Goal: Task Accomplishment & Management: Use online tool/utility

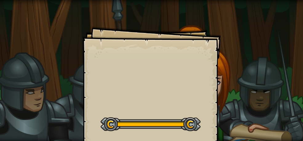
drag, startPoint x: 16, startPoint y: 55, endPoint x: 49, endPoint y: 64, distance: 34.7
click at [17, 54] on div "Goals Start Level Error loading from server. Try refreshing the page. You'll ne…" at bounding box center [151, 70] width 303 height 141
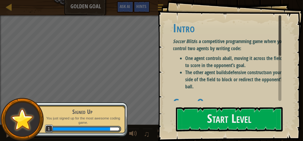
click at [166, 49] on div "Goals Intro Soccer Blitz is a competitive programming game where you control tw…" at bounding box center [230, 70] width 145 height 141
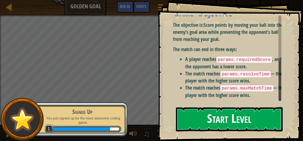
click at [231, 120] on button "Start Level" at bounding box center [229, 119] width 107 height 24
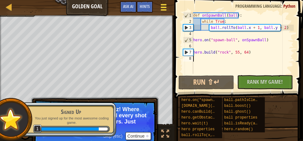
click at [160, 8] on div at bounding box center [163, 7] width 8 height 9
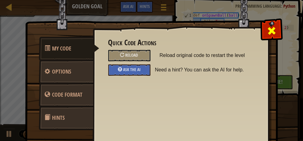
click at [275, 26] on div at bounding box center [271, 29] width 19 height 19
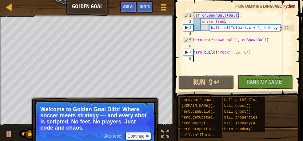
click at [109, 135] on span "Skip (esc)" at bounding box center [112, 135] width 19 height 5
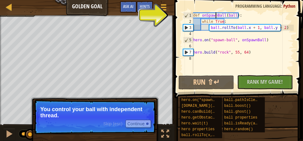
click at [215, 17] on div "def onSpawnBall ( ball ) : while True : ball . rollTo ( ball . x + 1 , ball . y…" at bounding box center [243, 49] width 102 height 74
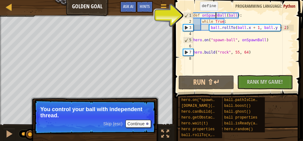
click at [187, 15] on div "1" at bounding box center [188, 15] width 10 height 6
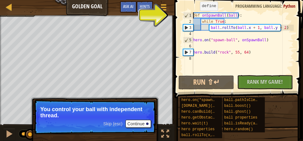
click at [190, 14] on div "1" at bounding box center [188, 15] width 10 height 6
click at [200, 14] on div "def onSpawnBall ( ball ) : while True : ball . rollTo ( ball . x + 1 , ball . y…" at bounding box center [243, 49] width 102 height 74
drag, startPoint x: 200, startPoint y: 14, endPoint x: 239, endPoint y: 16, distance: 38.8
click at [239, 13] on div "def onSpawnBall ( ball ) : while True : ball . rollTo ( ball . x + 1 , ball . y…" at bounding box center [243, 49] width 102 height 74
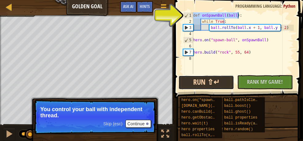
click at [210, 83] on button "Run ⇧↵" at bounding box center [206, 82] width 56 height 14
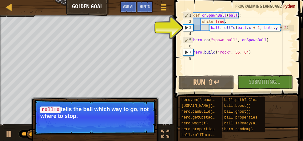
click at [189, 27] on div "3" at bounding box center [188, 28] width 10 height 6
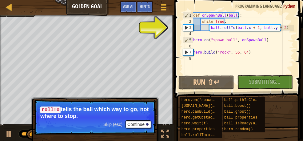
click at [183, 29] on div "3" at bounding box center [188, 28] width 10 height 6
drag, startPoint x: 200, startPoint y: 26, endPoint x: 207, endPoint y: 27, distance: 6.8
click at [207, 27] on div "def onSpawnBall ( ball ) : while True : ball . rollTo ( ball . x + 1 , ball . y…" at bounding box center [243, 49] width 102 height 74
click at [207, 28] on div "def onSpawnBall ( ball ) : while True : ball . rollTo ( ball . x + 1 , ball . y…" at bounding box center [243, 42] width 102 height 61
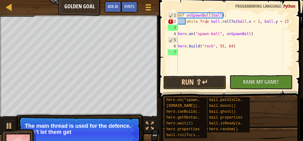
click at [201, 82] on button "Run ⇧↵" at bounding box center [194, 82] width 63 height 14
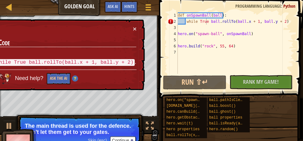
drag, startPoint x: 19, startPoint y: 60, endPoint x: 42, endPoint y: 60, distance: 23.4
click at [42, 60] on code "while True ball.rollTo(ball.x + 1, ball.y + 2)" at bounding box center [65, 62] width 140 height 7
click at [82, 63] on code "while True ball.rollTo(ball.x + 1, ball.y + 2)" at bounding box center [65, 62] width 140 height 7
click at [216, 22] on div "def onSpawnBall ( ball ) : while True ball . rollTo ( ball . x + 1 , ball . y +…" at bounding box center [234, 49] width 117 height 74
click at [283, 21] on div "def onSpawnBall ( ball ) : while True ball . rollTo ( ball . x + 1 , ball . y +…" at bounding box center [234, 49] width 117 height 74
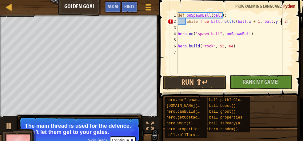
scroll to position [1, 103]
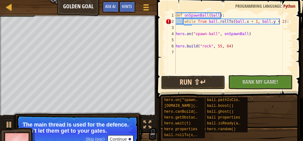
click at [205, 83] on button "Run ⇧↵" at bounding box center [193, 82] width 64 height 14
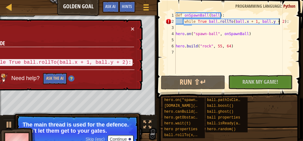
click at [279, 22] on div "def onSpawnBall ( ball ) : while True ball . rollTo ( ball . x + 1 , ball . y +…" at bounding box center [233, 49] width 119 height 74
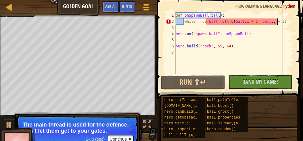
scroll to position [1, 101]
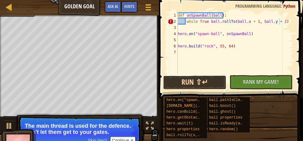
click at [189, 84] on button "Run ⇧↵" at bounding box center [194, 82] width 63 height 14
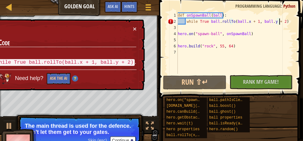
click at [281, 20] on div "def onSpawnBall ( ball ) : while True ball . rollTo ( ball . x + 1 , ball . y +…" at bounding box center [234, 49] width 117 height 74
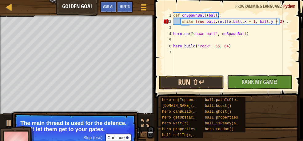
scroll to position [1, 103]
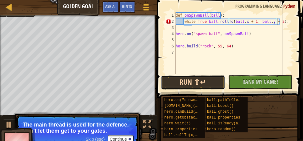
click at [211, 84] on button "Run ⇧↵" at bounding box center [193, 82] width 64 height 14
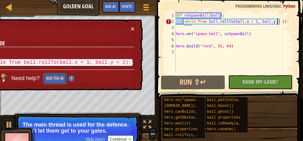
click at [67, 79] on button "Ask the AI" at bounding box center [55, 78] width 24 height 11
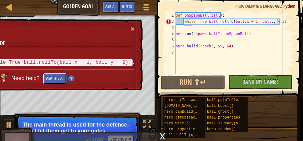
click at [67, 76] on button "Ask the AI" at bounding box center [55, 78] width 24 height 11
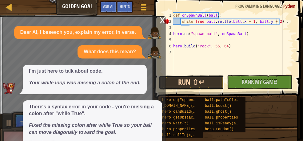
click at [202, 77] on button "Run ⇧↵" at bounding box center [191, 82] width 65 height 14
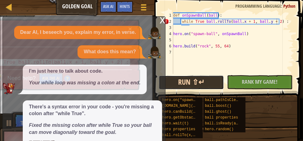
click at [202, 77] on button "Run ⇧↵" at bounding box center [191, 82] width 65 height 14
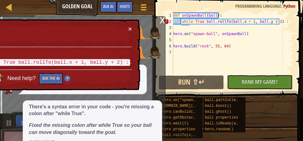
drag, startPoint x: 2, startPoint y: 62, endPoint x: 76, endPoint y: 77, distance: 75.7
click at [64, 73] on div "× Fix Your Code Need a : after while True ball.rollTo(ball.x + 1, ball.y + 2) :…" at bounding box center [30, 55] width 219 height 74
click at [125, 7] on span "Hints" at bounding box center [125, 6] width 10 height 6
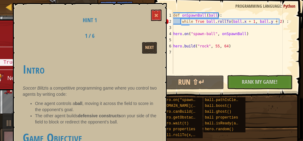
click at [125, 7] on div "Hint 1 1 / 6 Next Intro Soccer Blitz is a competitive programming game where yo…" at bounding box center [90, 82] width 154 height 159
click at [155, 10] on button at bounding box center [156, 15] width 10 height 11
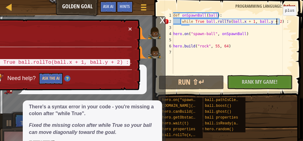
click at [278, 22] on div "def onSpawnBall ( ball ) : while True ball . rollTo ( ball . x + 1 , ball . y +…" at bounding box center [233, 49] width 122 height 74
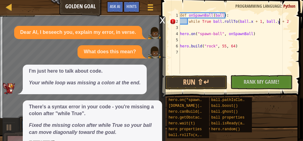
scroll to position [1, 101]
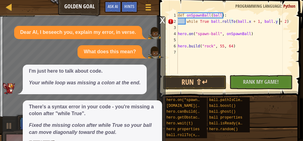
type textarea "while True ball.rollTo(ball.x + 1, ball.y + 2):"
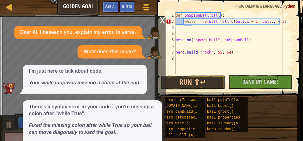
scroll to position [1, 0]
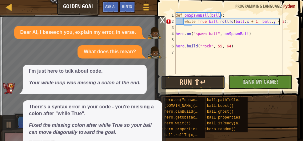
click at [210, 79] on button "Run ⇧↵" at bounding box center [193, 82] width 64 height 14
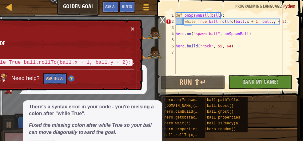
click at [182, 22] on div "def onSpawnBall ( ball ) : while True ball . rollTo ( ball . x + 1 , ball . y +…" at bounding box center [233, 49] width 119 height 74
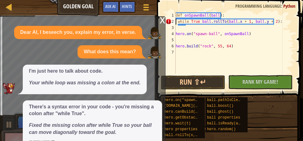
type textarea "def onSpawnBall(ball): while True ball.rollTo(ball.x + 1, ball.y + 2):"
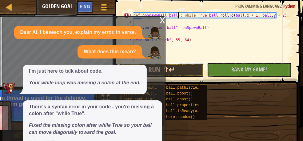
click at [184, 71] on button "Run ⇧↵" at bounding box center [161, 70] width 85 height 14
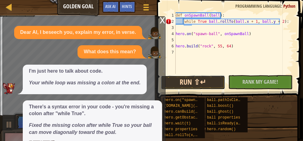
click at [201, 77] on button "Run ⇧↵" at bounding box center [193, 82] width 64 height 14
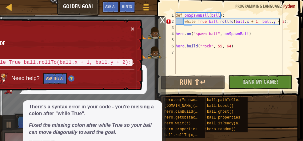
click at [278, 22] on div "def onSpawnBall ( ball ) : while True ball . rollTo ( ball . x + 1 , ball . y +…" at bounding box center [233, 49] width 119 height 74
type textarea "while True ball.rollTo(ball.x + 1, ball.y + 2)::"
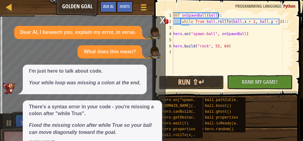
click at [217, 85] on button "Run ⇧↵" at bounding box center [191, 82] width 65 height 14
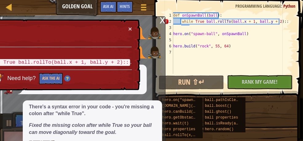
click at [107, 62] on code "while True ball.rollTo(ball.x + 1, ball.y + 2)::" at bounding box center [57, 62] width 146 height 9
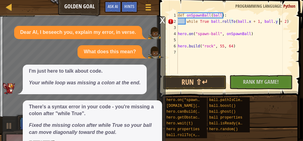
click at [207, 20] on div "def onSpawnBall ( ball ) : while True ball . rollTo ( ball . x + 1 , ball . y +…" at bounding box center [234, 49] width 117 height 74
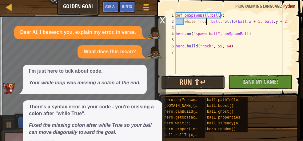
click at [202, 82] on button "Run ⇧↵" at bounding box center [193, 82] width 64 height 14
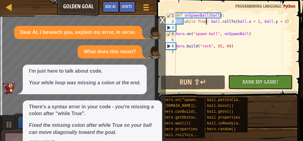
click at [161, 22] on div "x" at bounding box center [163, 20] width 6 height 6
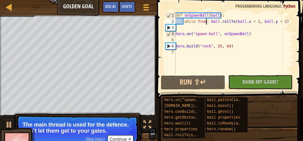
click at [167, 47] on div "6" at bounding box center [171, 46] width 10 height 6
type textarea "[DOMAIN_NAME]("rock", 55, 64)"
drag, startPoint x: 208, startPoint y: 51, endPoint x: 210, endPoint y: 48, distance: 3.8
click at [208, 51] on div "def onSpawnBall ( ball ) : while True : ball . rollTo ( ball . x + 1 , ball . y…" at bounding box center [233, 49] width 119 height 74
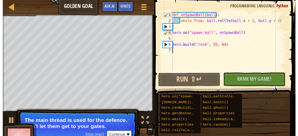
scroll to position [1, 0]
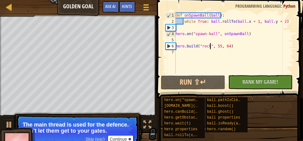
click at [211, 47] on div "def onSpawnBall ( ball ) : while True : ball . rollTo ( ball . x + 1 , ball . y…" at bounding box center [233, 49] width 119 height 74
type textarea "[DOMAIN_NAME]("rock", 55, 64)"
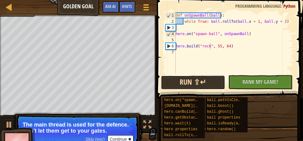
click at [185, 80] on button "Run ⇧↵" at bounding box center [193, 82] width 64 height 14
click at [191, 79] on button "Run ⇧↵" at bounding box center [193, 82] width 64 height 14
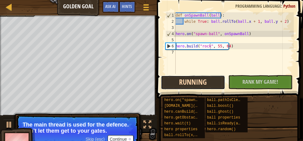
click at [191, 79] on button "Running" at bounding box center [193, 82] width 64 height 14
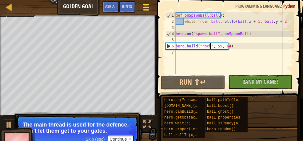
click at [148, 7] on span at bounding box center [146, 7] width 6 height 1
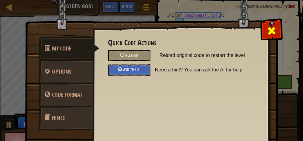
click at [269, 27] on span at bounding box center [272, 31] width 10 height 10
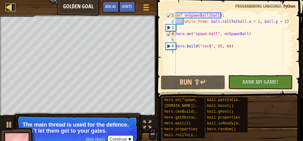
click at [9, 9] on div at bounding box center [10, 7] width 8 height 8
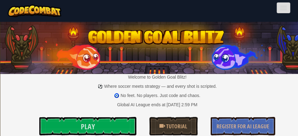
click at [279, 12] on button "Toggle navigation" at bounding box center [284, 7] width 14 height 11
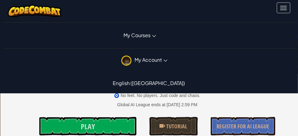
click at [145, 37] on span "My Courses" at bounding box center [137, 35] width 27 height 6
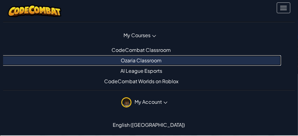
click at [144, 60] on link "Ozaria Classroom" at bounding box center [139, 60] width 283 height 10
